Goal: Task Accomplishment & Management: Manage account settings

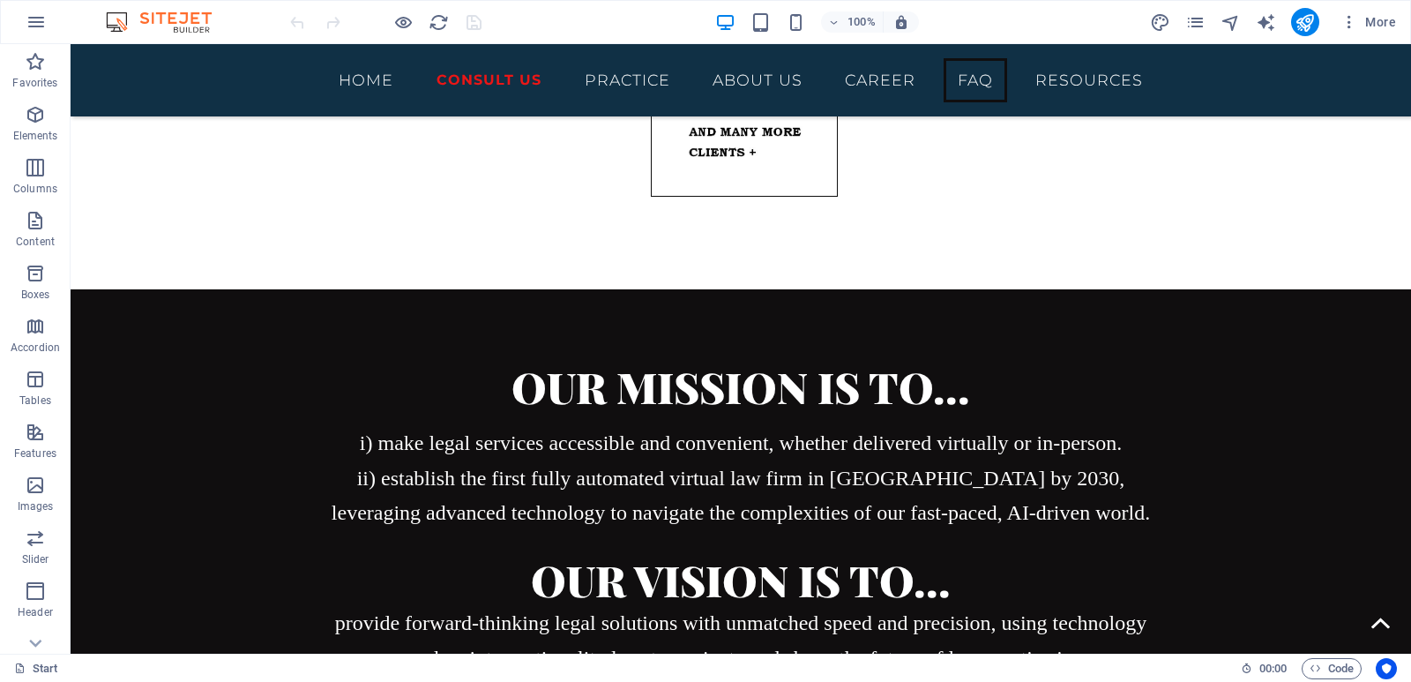
scroll to position [8052, 0]
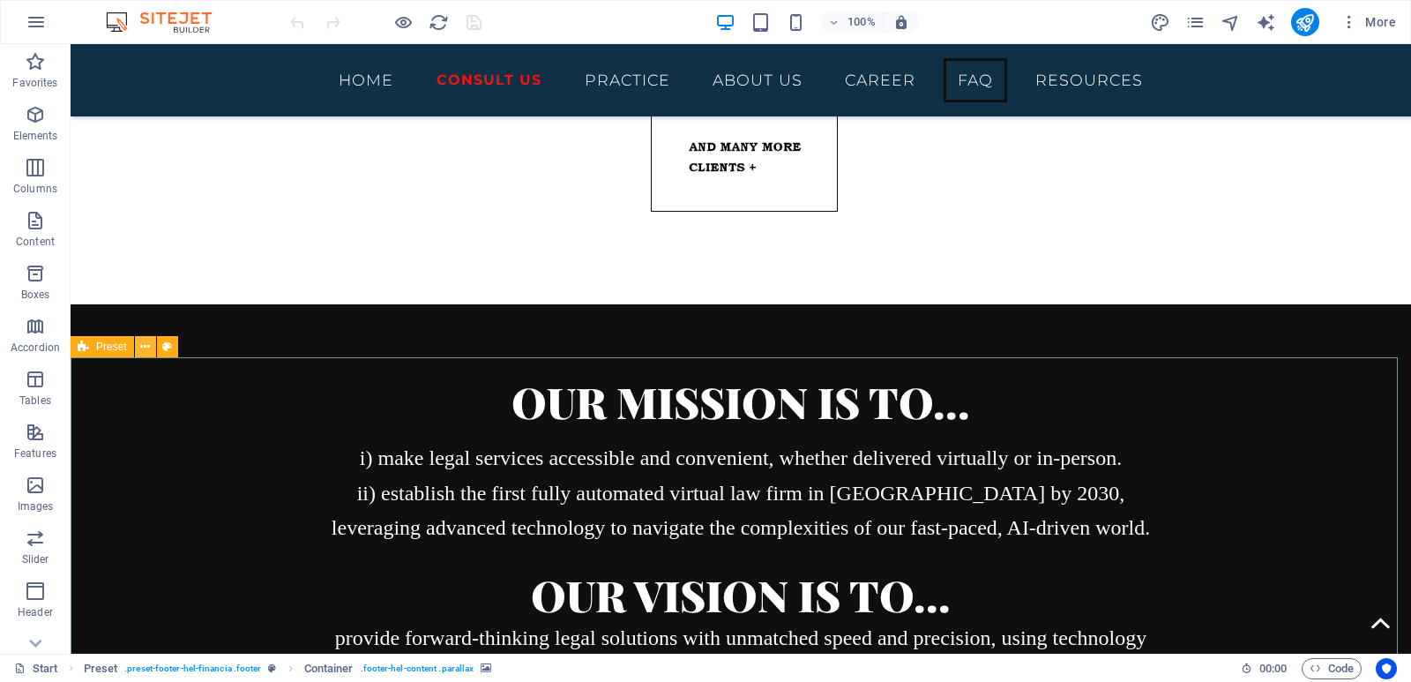
click at [146, 346] on icon at bounding box center [145, 347] width 10 height 19
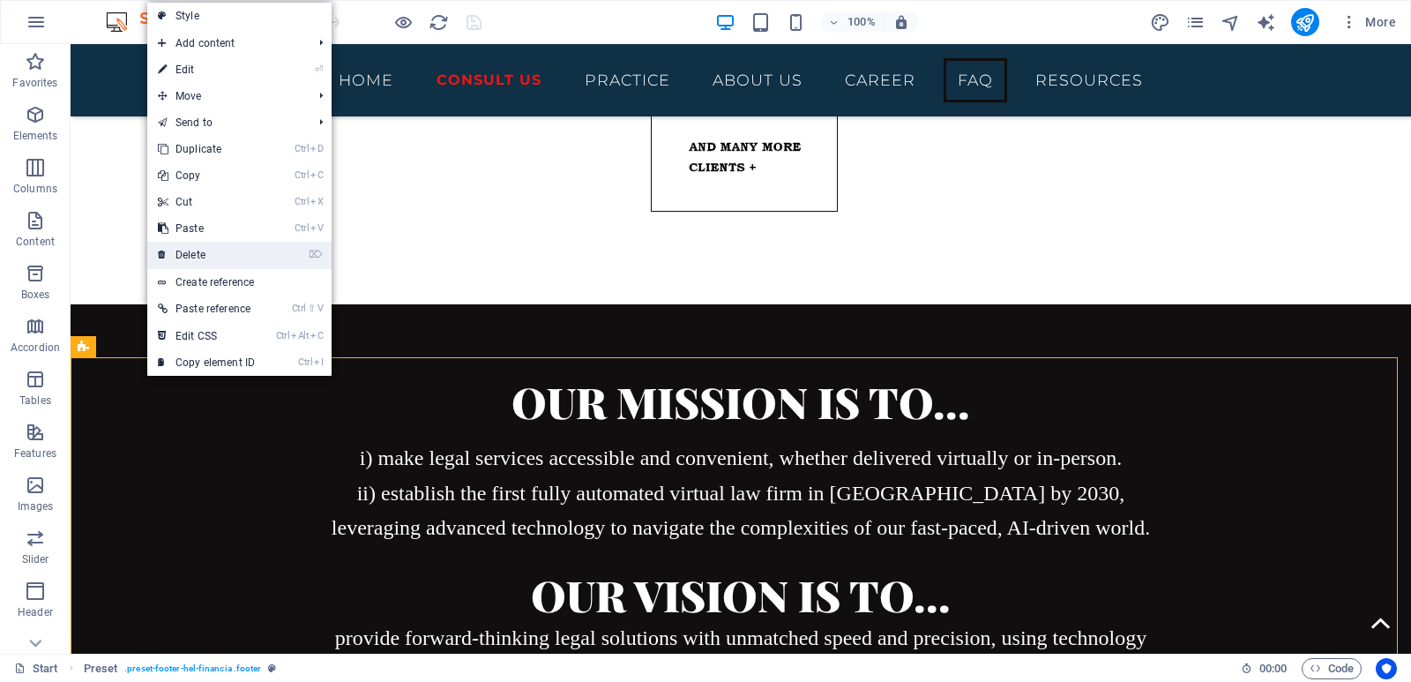
click at [216, 248] on link "⌦ Delete" at bounding box center [206, 255] width 118 height 26
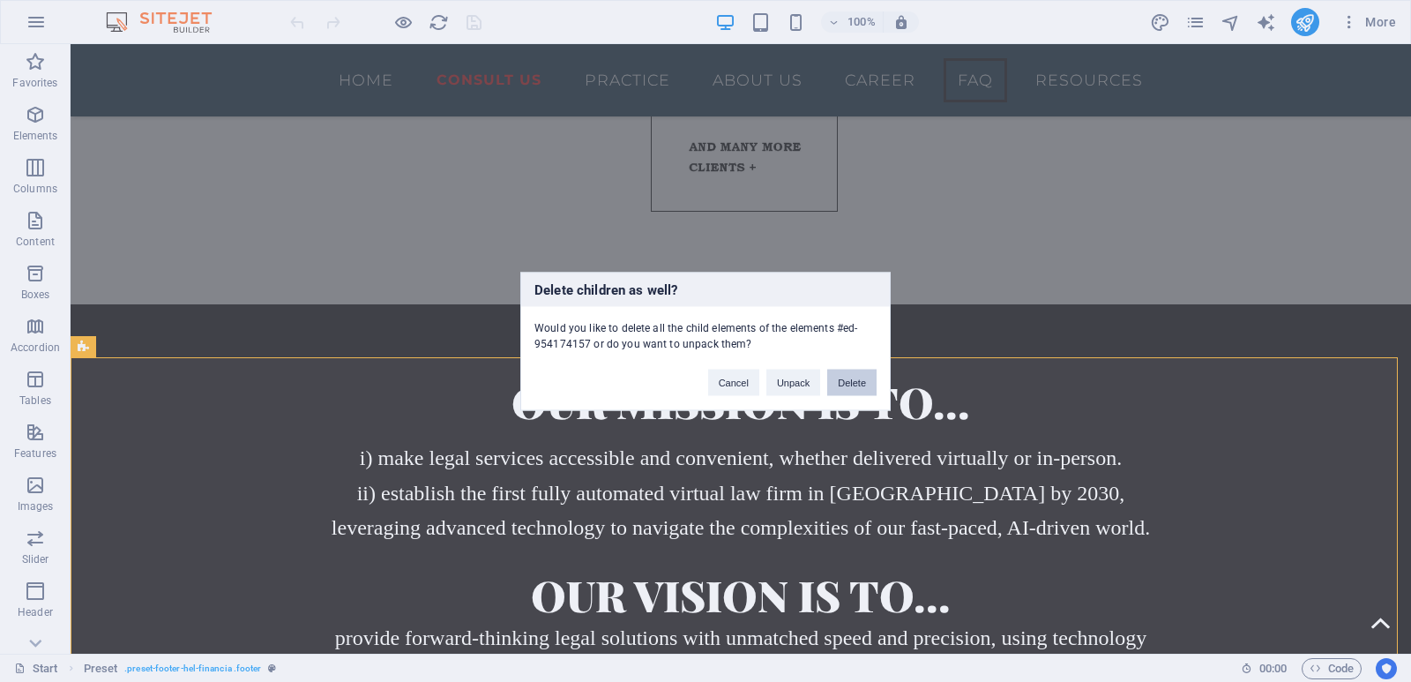
click at [849, 390] on button "Delete" at bounding box center [851, 382] width 49 height 26
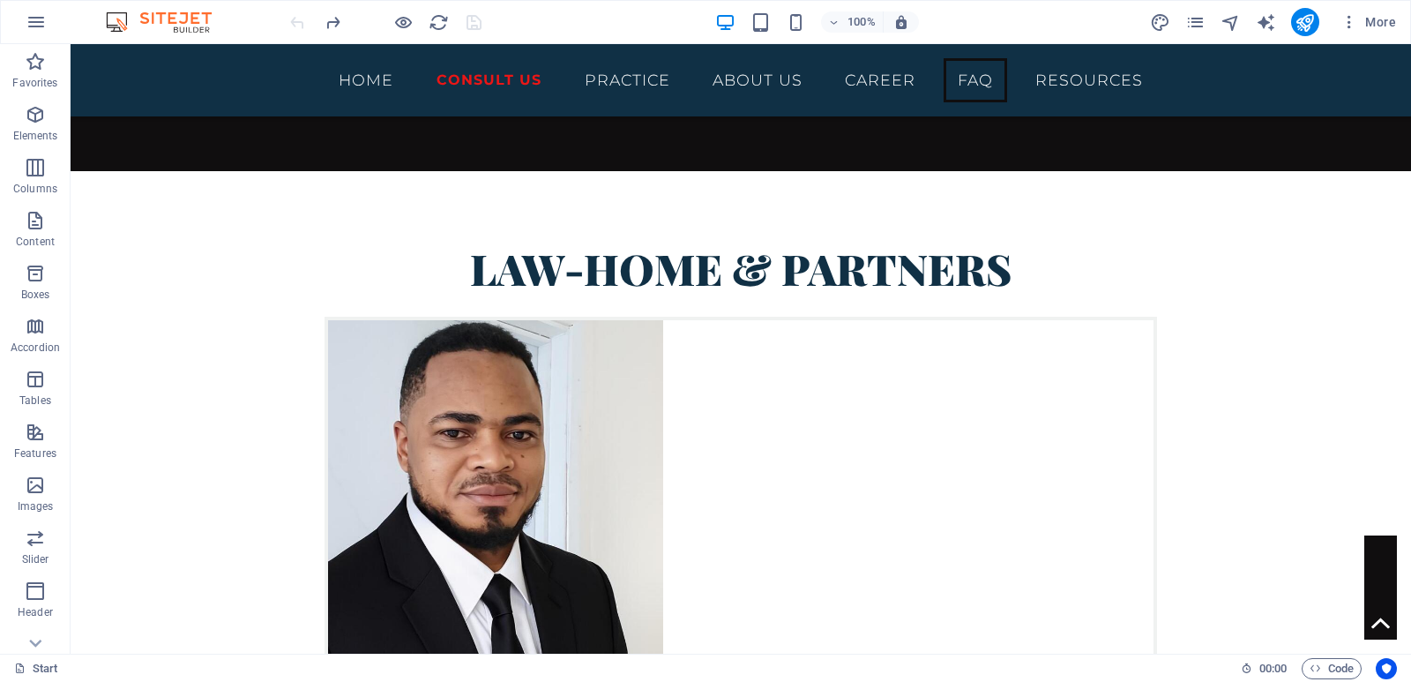
scroll to position [8845, 0]
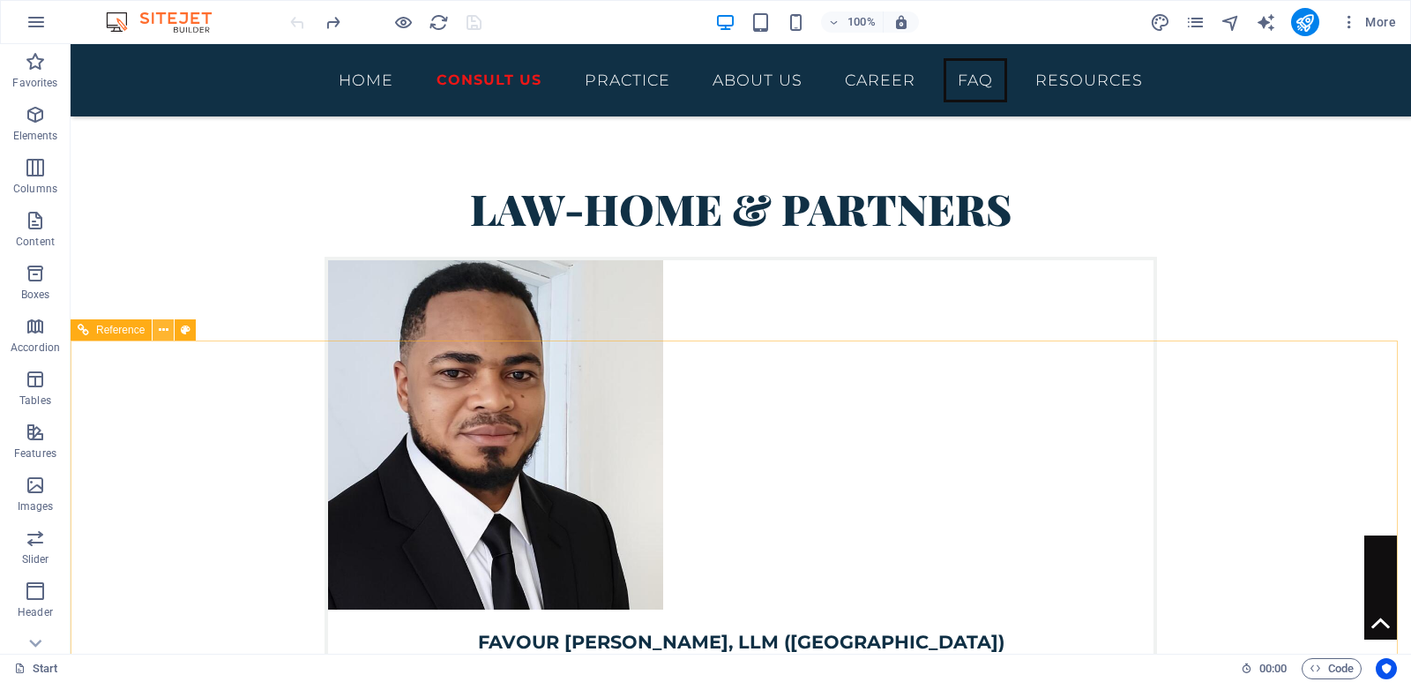
click at [168, 333] on button at bounding box center [163, 329] width 21 height 21
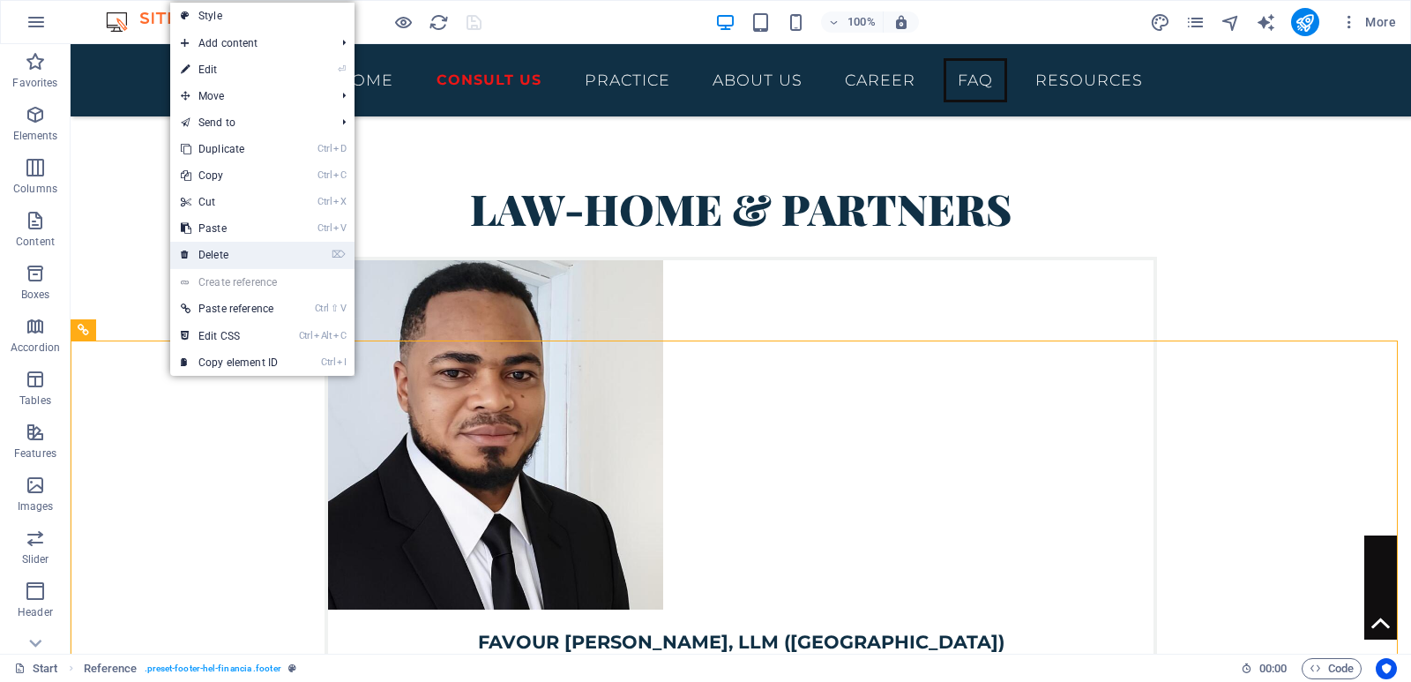
click at [242, 265] on link "⌦ Delete" at bounding box center [229, 255] width 118 height 26
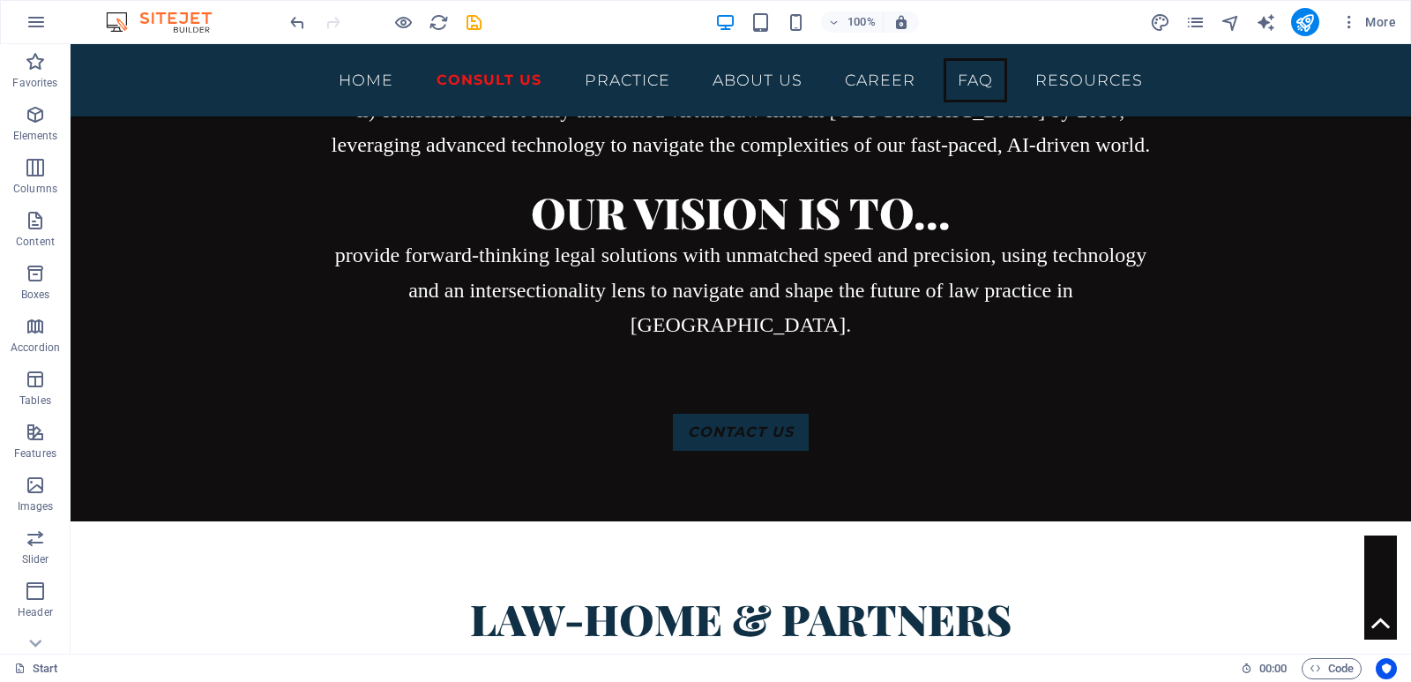
scroll to position [8421, 0]
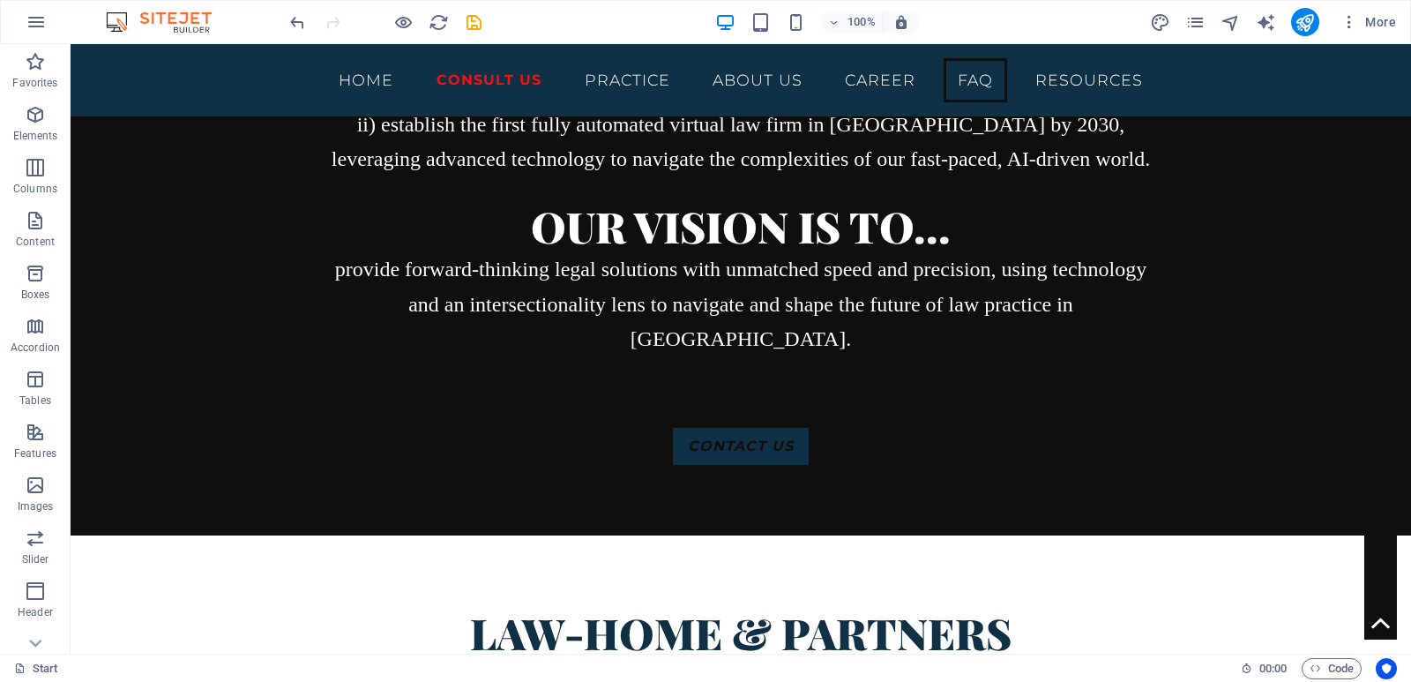
checkbox input "false"
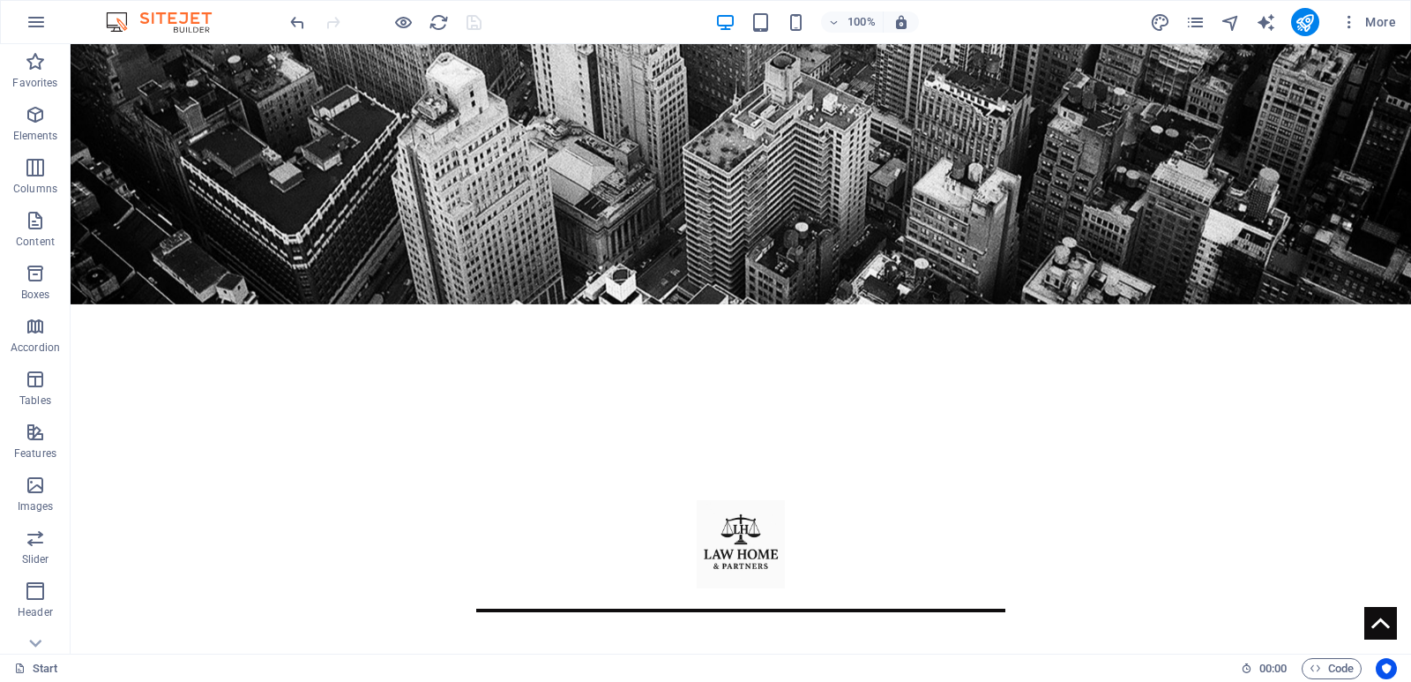
scroll to position [0, 0]
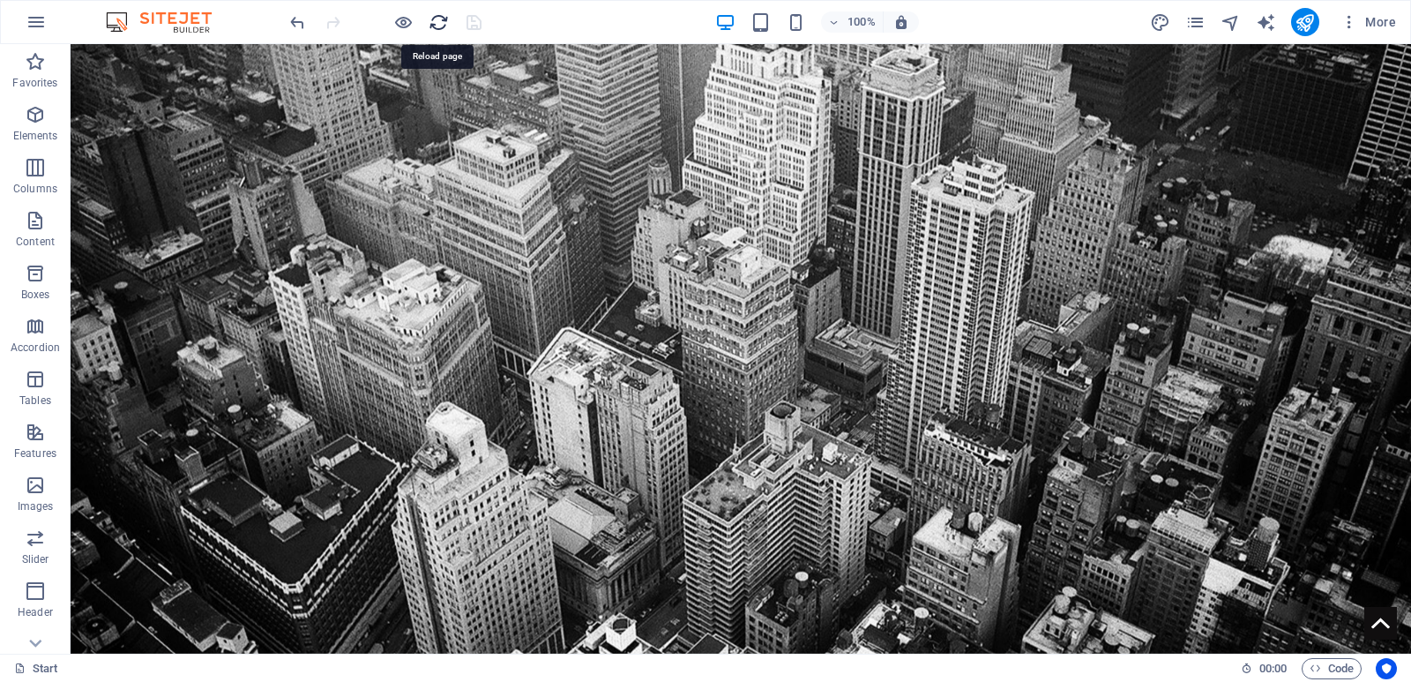
click at [430, 22] on icon "reload" at bounding box center [439, 22] width 20 height 20
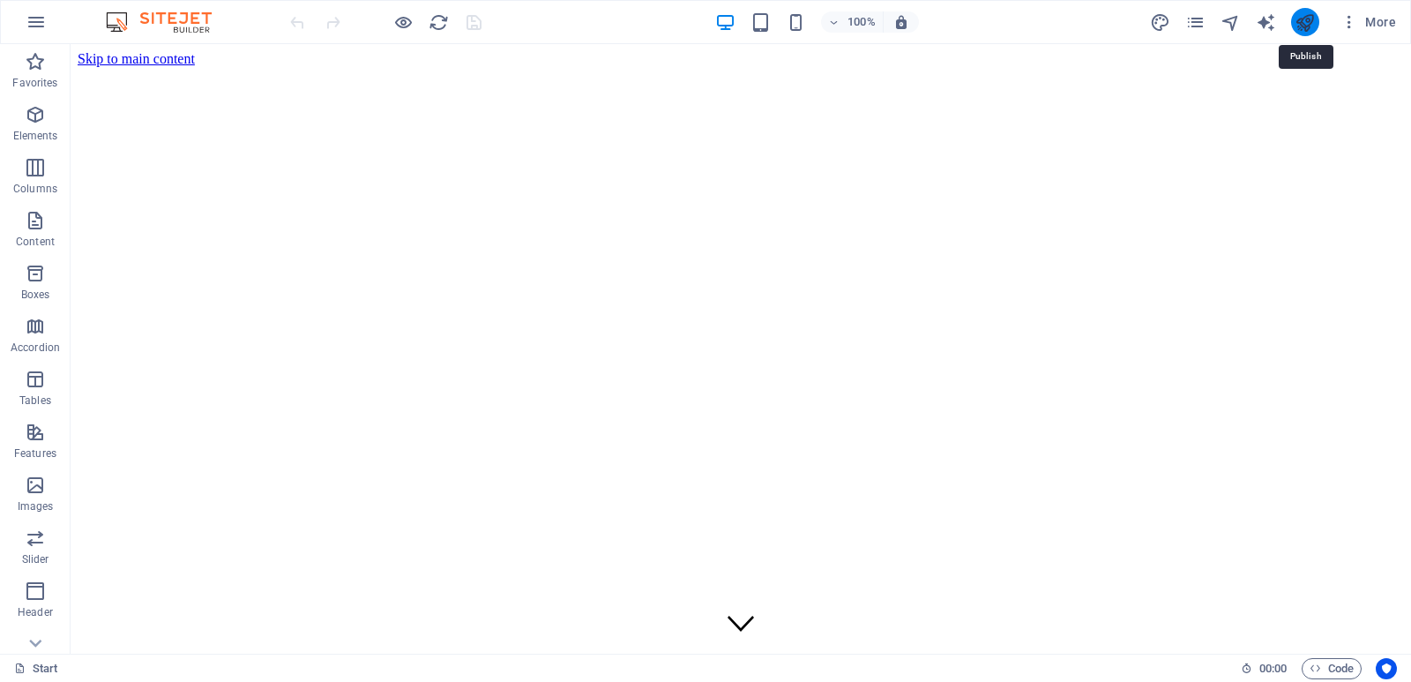
click at [1311, 29] on icon "publish" at bounding box center [1305, 22] width 20 height 20
